Goal: Navigation & Orientation: Find specific page/section

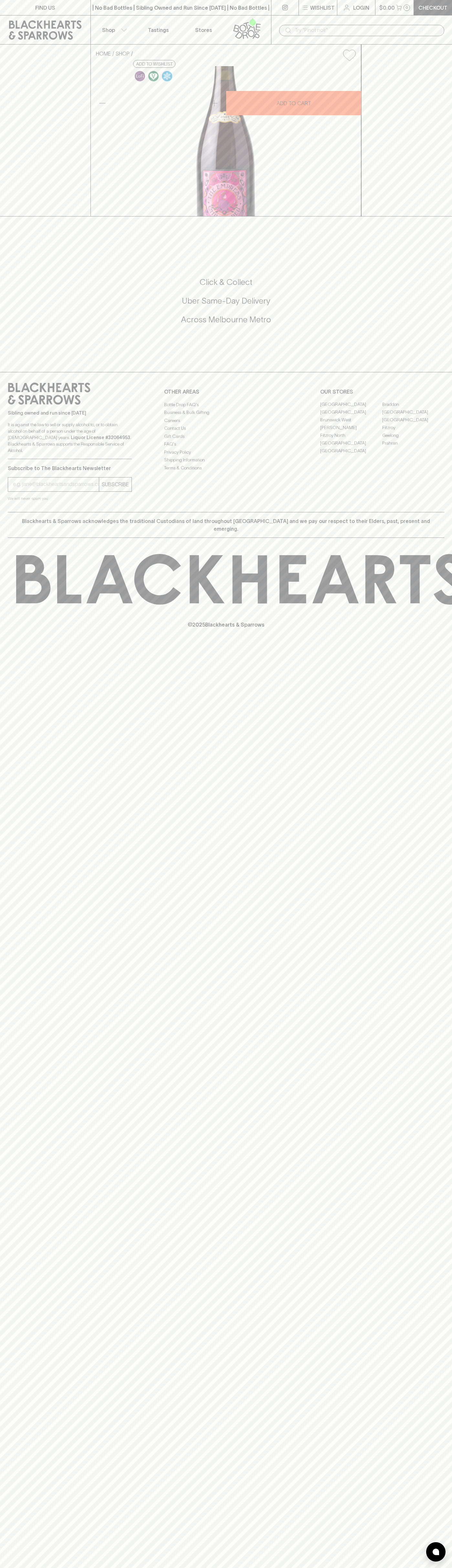
click at [17, 13] on link "FIND US" at bounding box center [45, 7] width 90 height 15
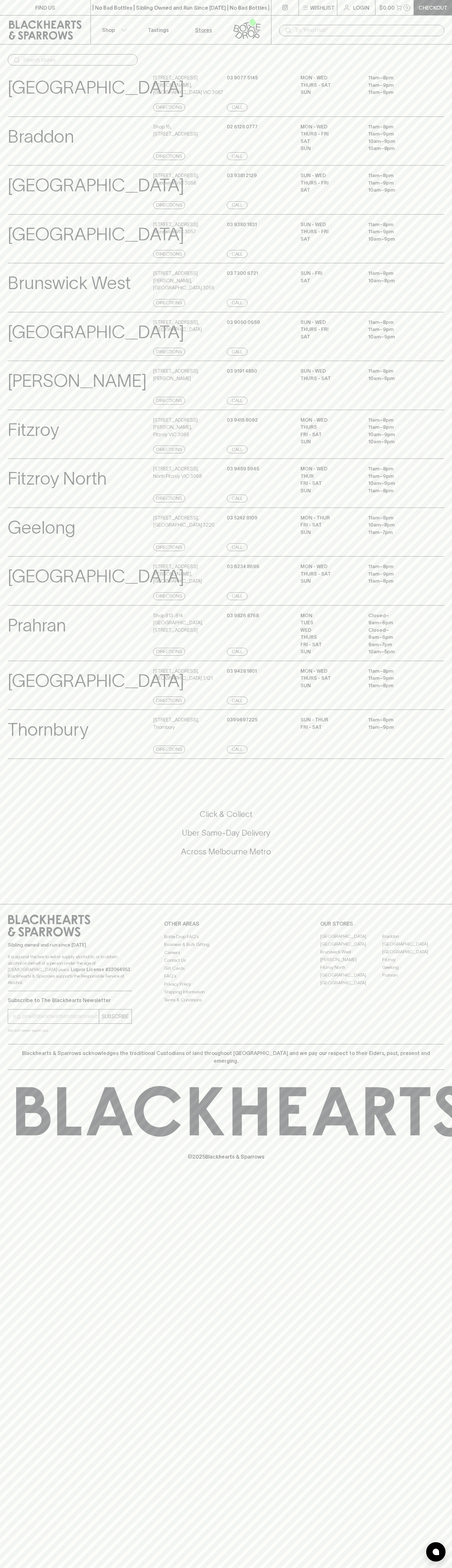
click at [448, 1567] on html "FIND US | No Bad Bottles | Sibling Owned and Run Since 2006 | No Bad Bottles | …" at bounding box center [226, 784] width 452 height 1568
click at [21, 1419] on div "FIND US | No Bad Bottles | Sibling Owned and Run Since 2006 | No Bad Bottles | …" at bounding box center [226, 784] width 452 height 1568
